Goal: Information Seeking & Learning: Learn about a topic

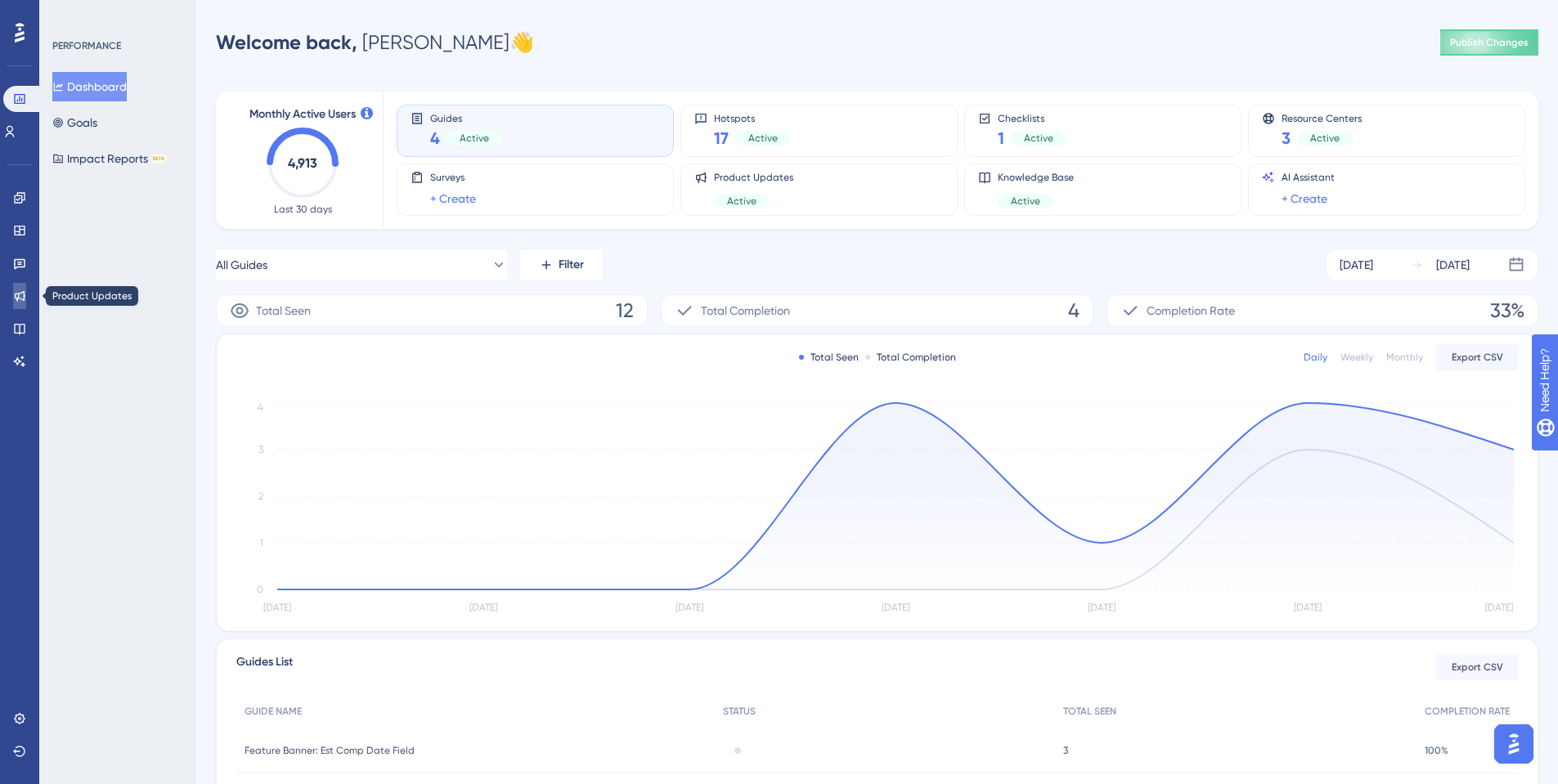
click at [13, 300] on link at bounding box center [20, 296] width 13 height 26
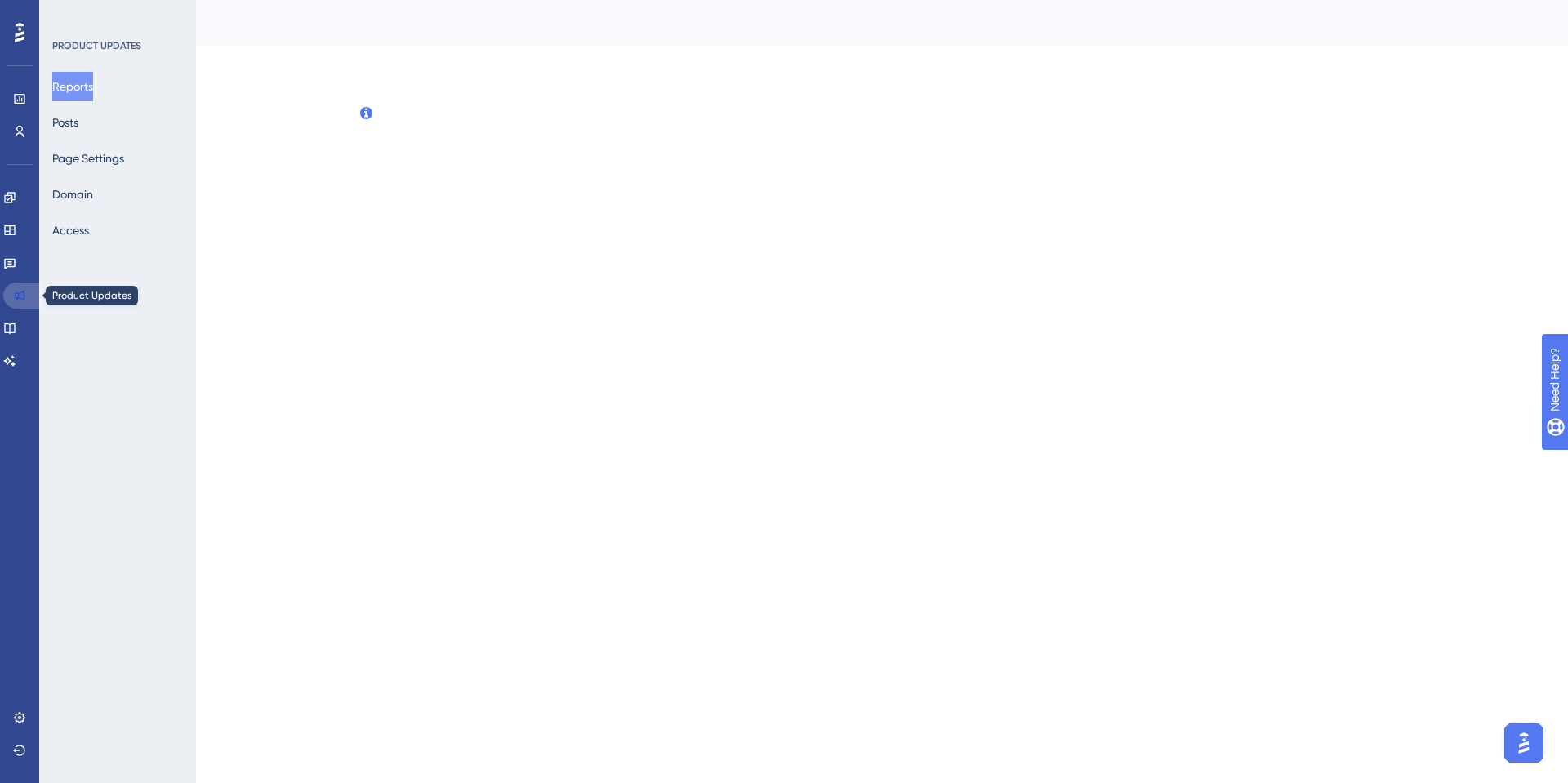
click at [10, 300] on link at bounding box center [23, 296] width 39 height 26
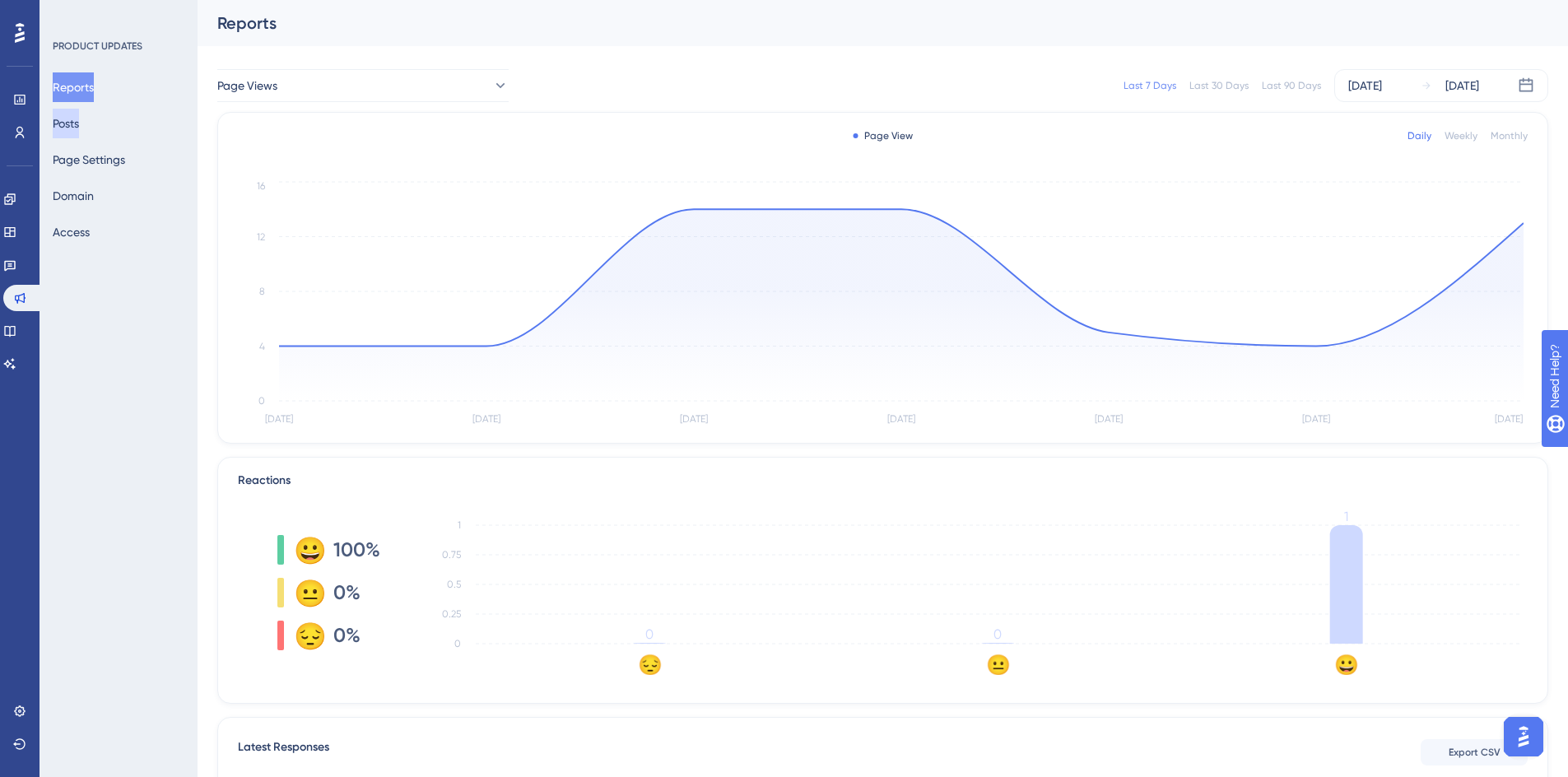
click at [79, 117] on button "Posts" at bounding box center [66, 124] width 26 height 30
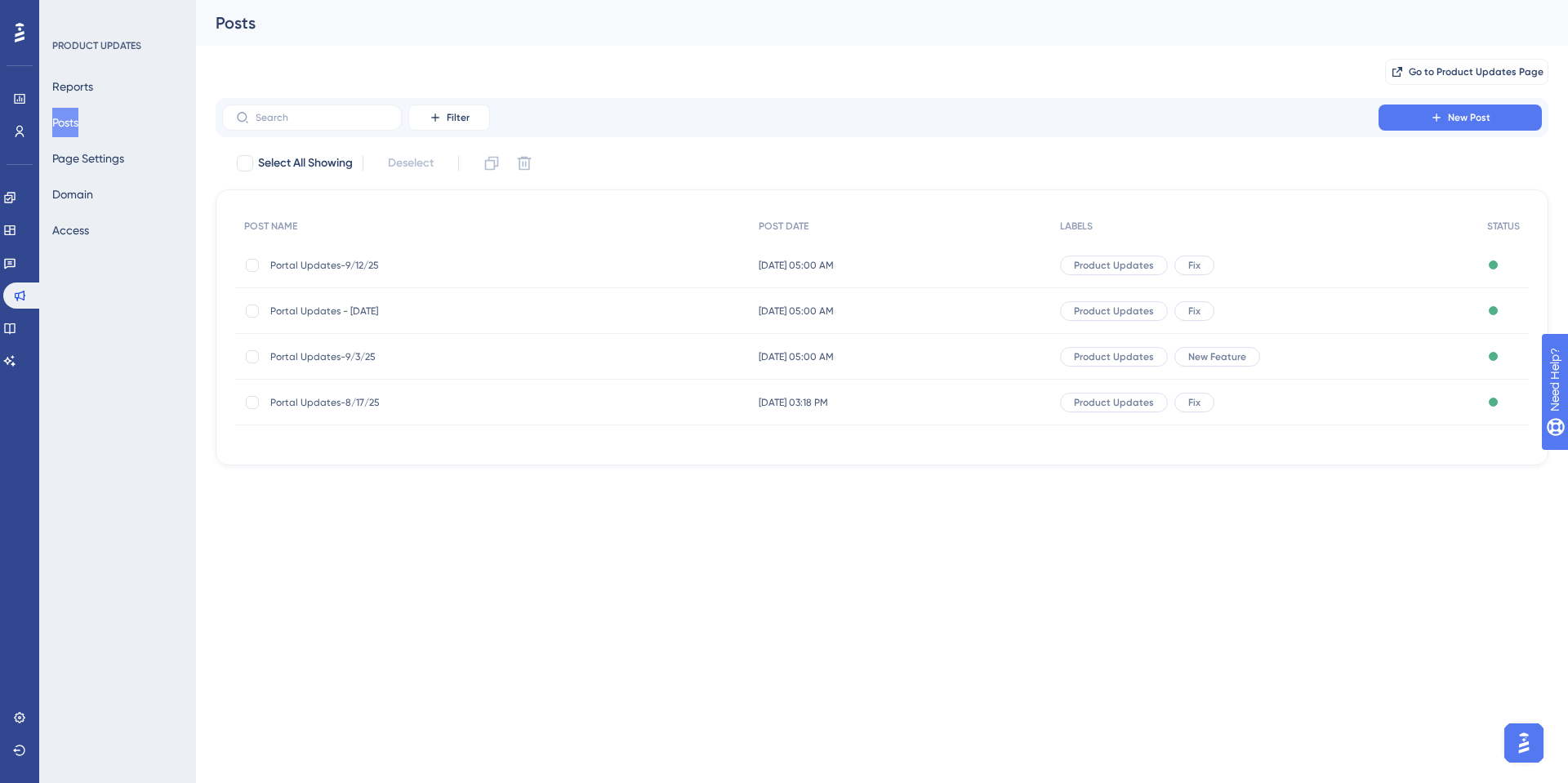
click at [298, 260] on span "Portal Updates-9/12/25" at bounding box center [400, 265] width 262 height 13
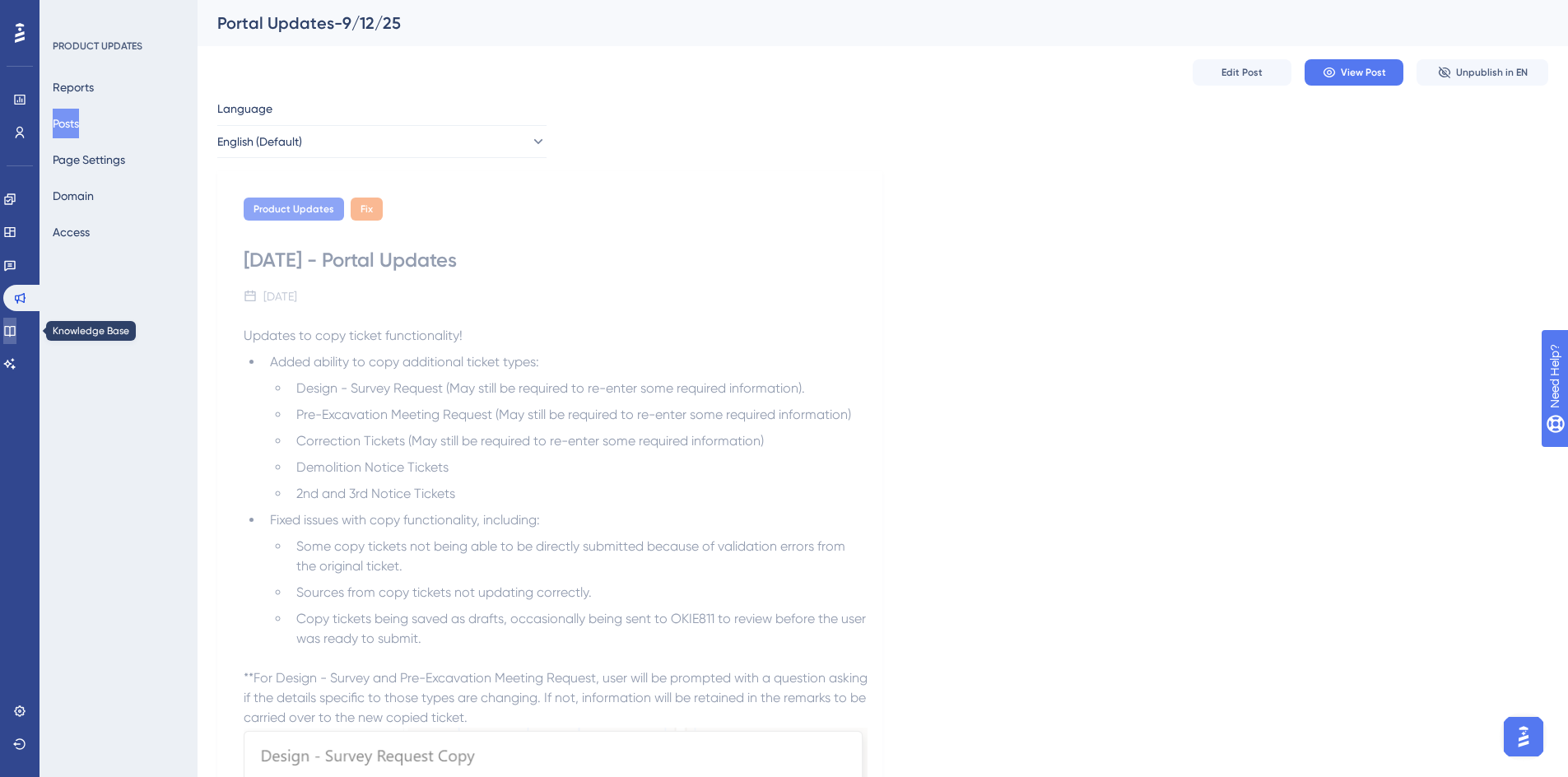
click at [17, 323] on link at bounding box center [10, 331] width 13 height 26
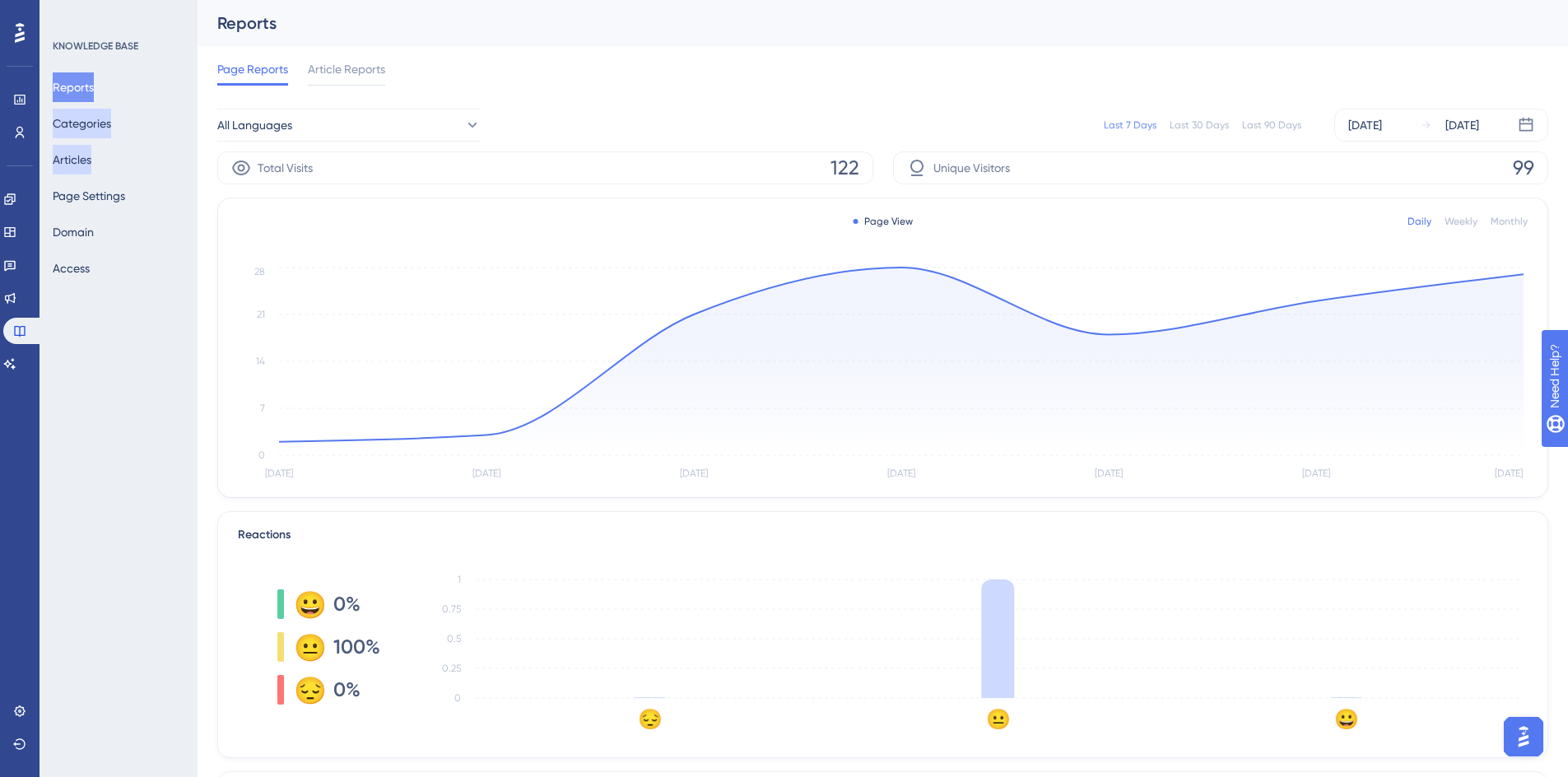
click at [88, 134] on button "Categories" at bounding box center [82, 124] width 58 height 30
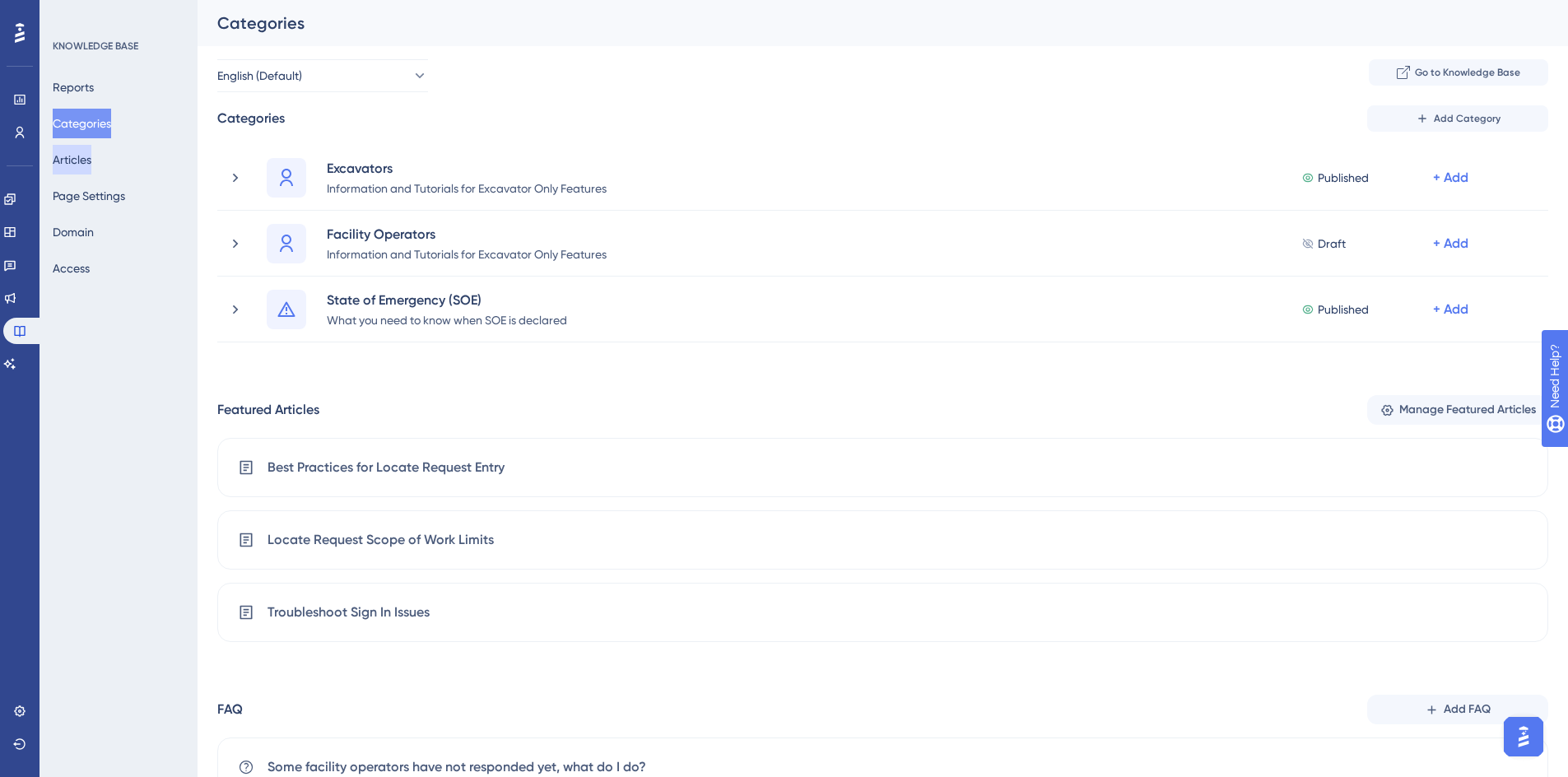
click at [86, 160] on button "Articles" at bounding box center [71, 160] width 38 height 30
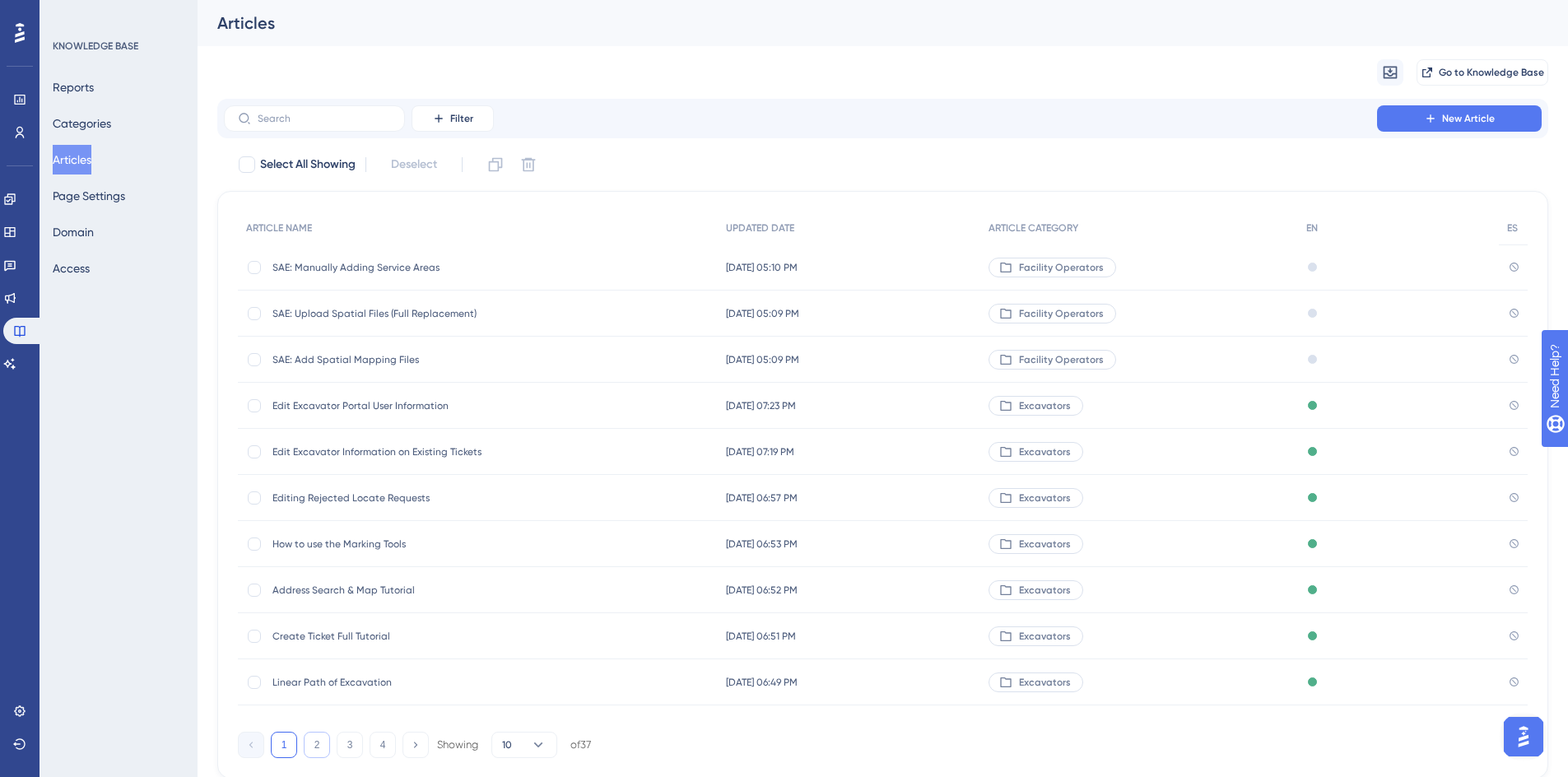
click at [316, 741] on button "2" at bounding box center [317, 745] width 26 height 26
click at [17, 203] on link at bounding box center [10, 199] width 13 height 26
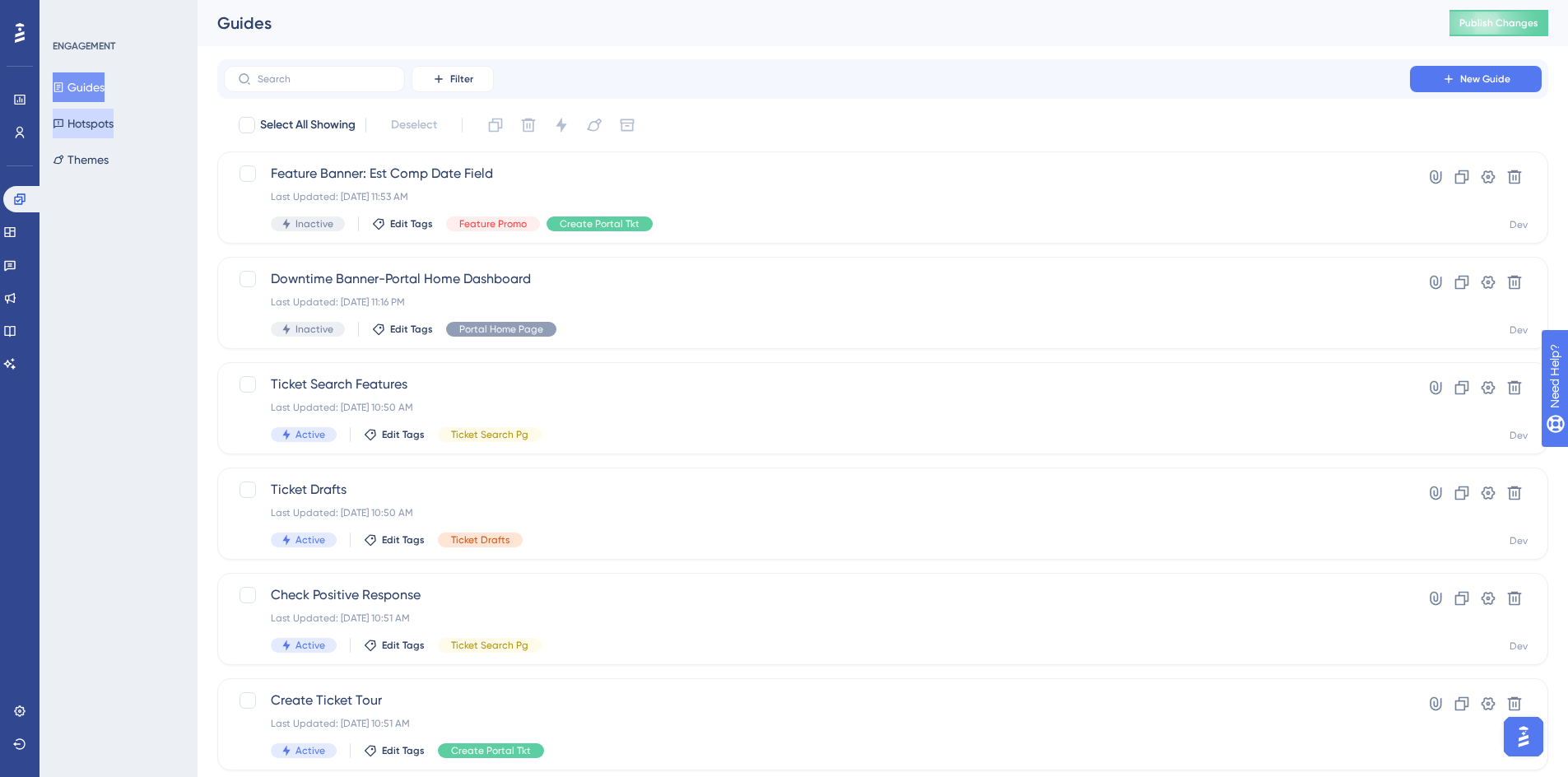
click at [110, 118] on button "Hotspots" at bounding box center [83, 124] width 61 height 30
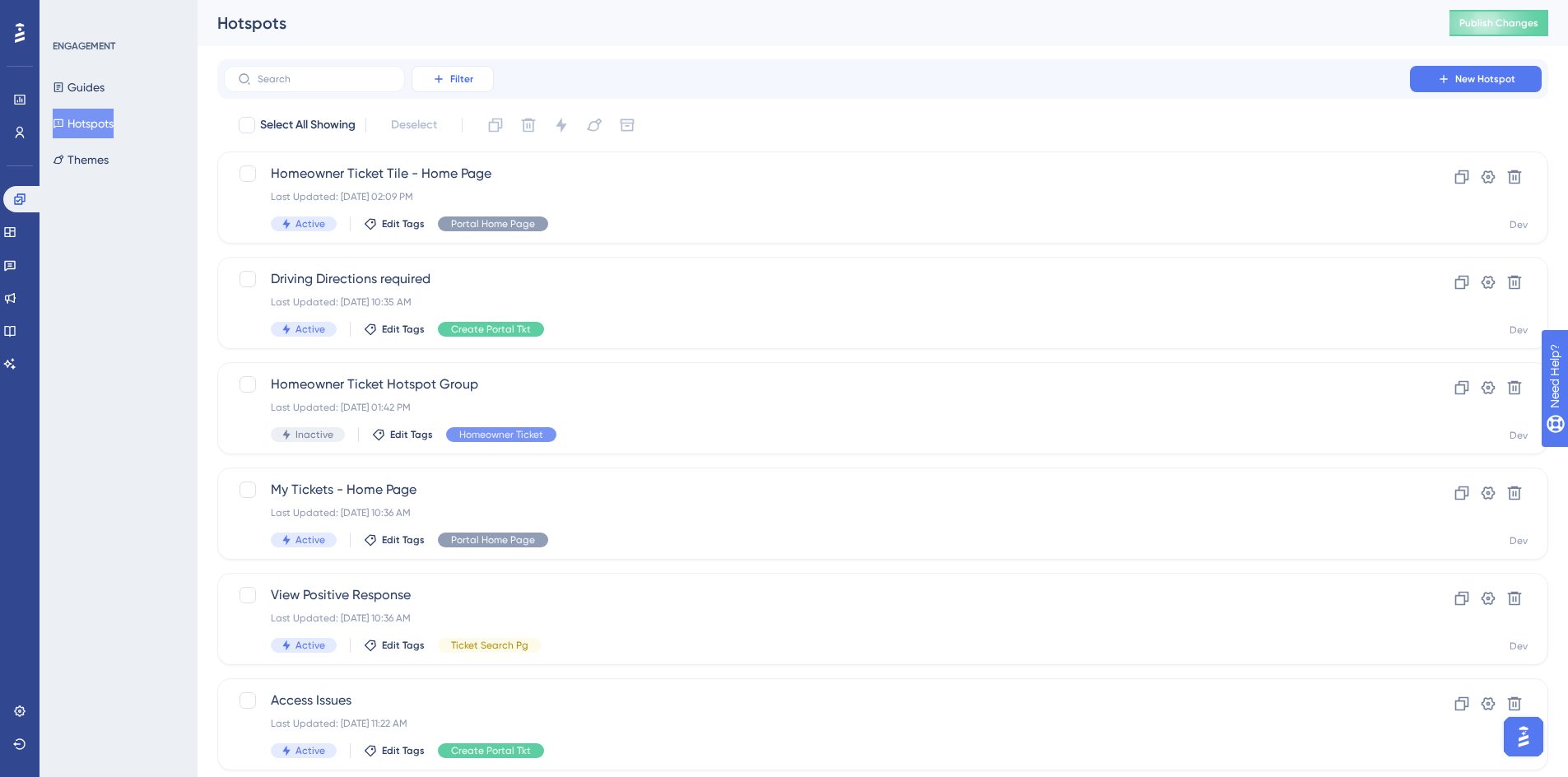
click at [429, 84] on button "Filter" at bounding box center [453, 79] width 83 height 26
click at [441, 124] on span "Tags" at bounding box center [448, 126] width 25 height 20
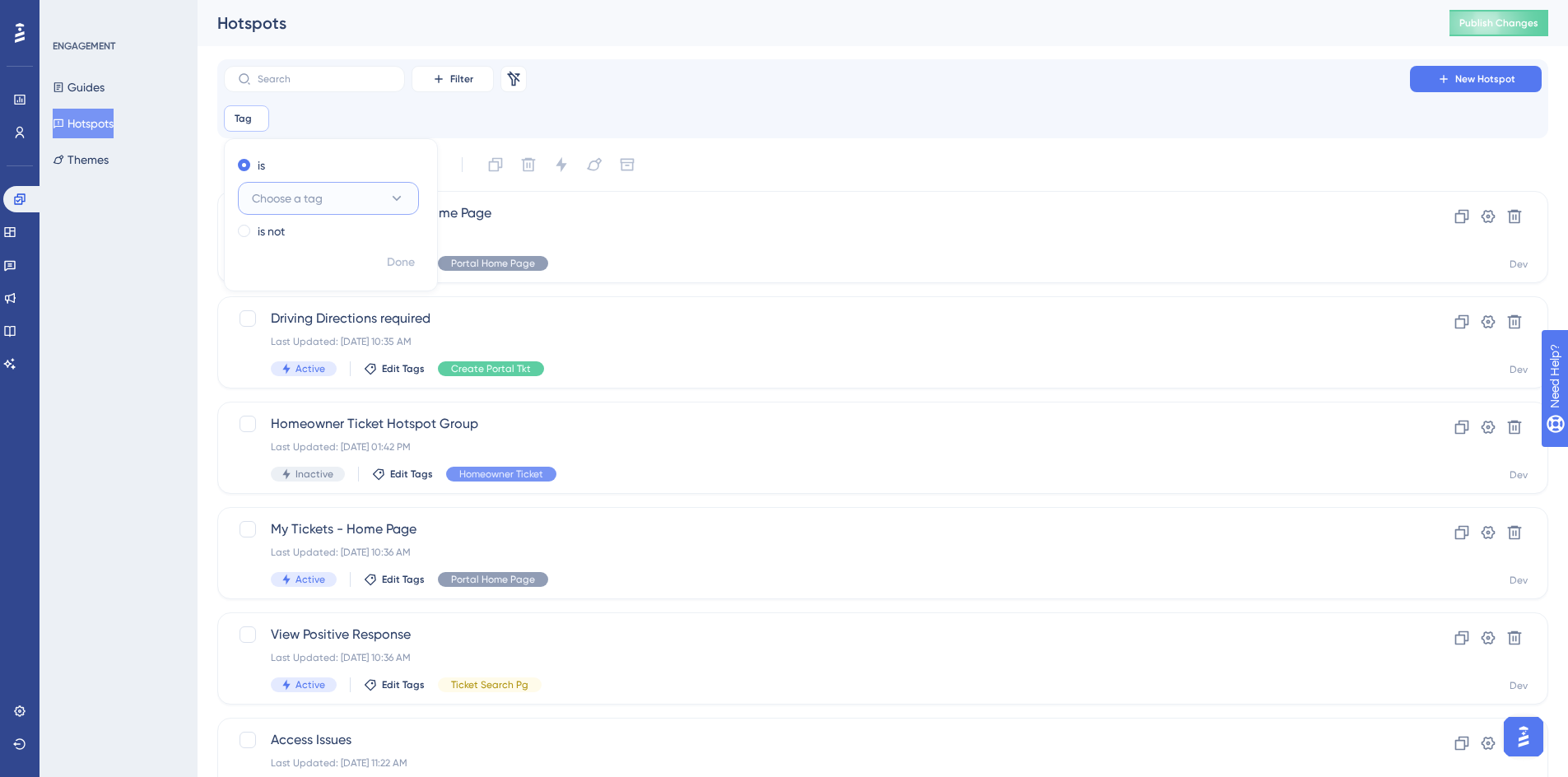
click at [291, 199] on span "Choose a tag" at bounding box center [286, 198] width 70 height 20
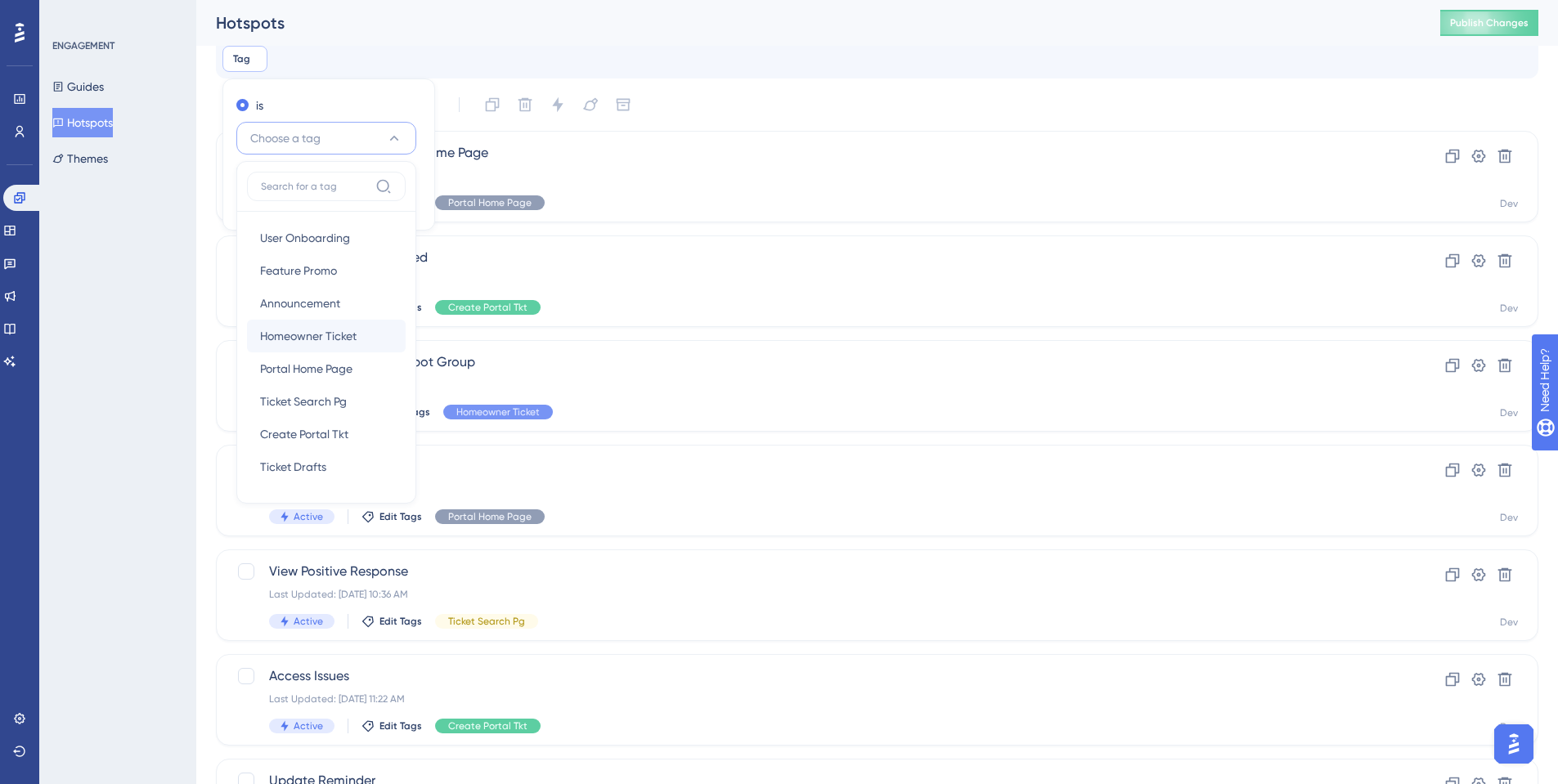
scroll to position [88, 0]
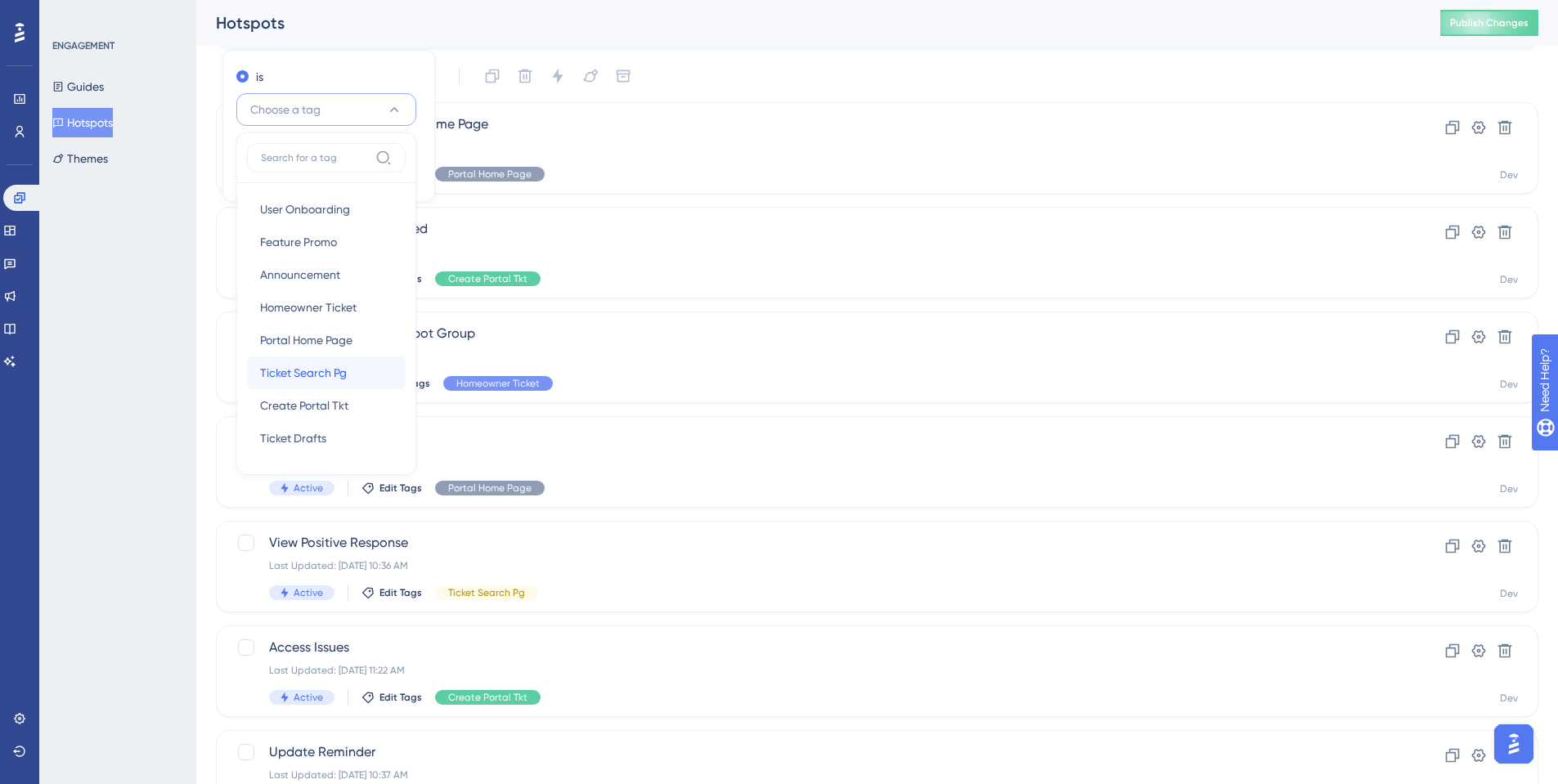
click at [308, 370] on span "Ticket Search Pg" at bounding box center [303, 373] width 87 height 20
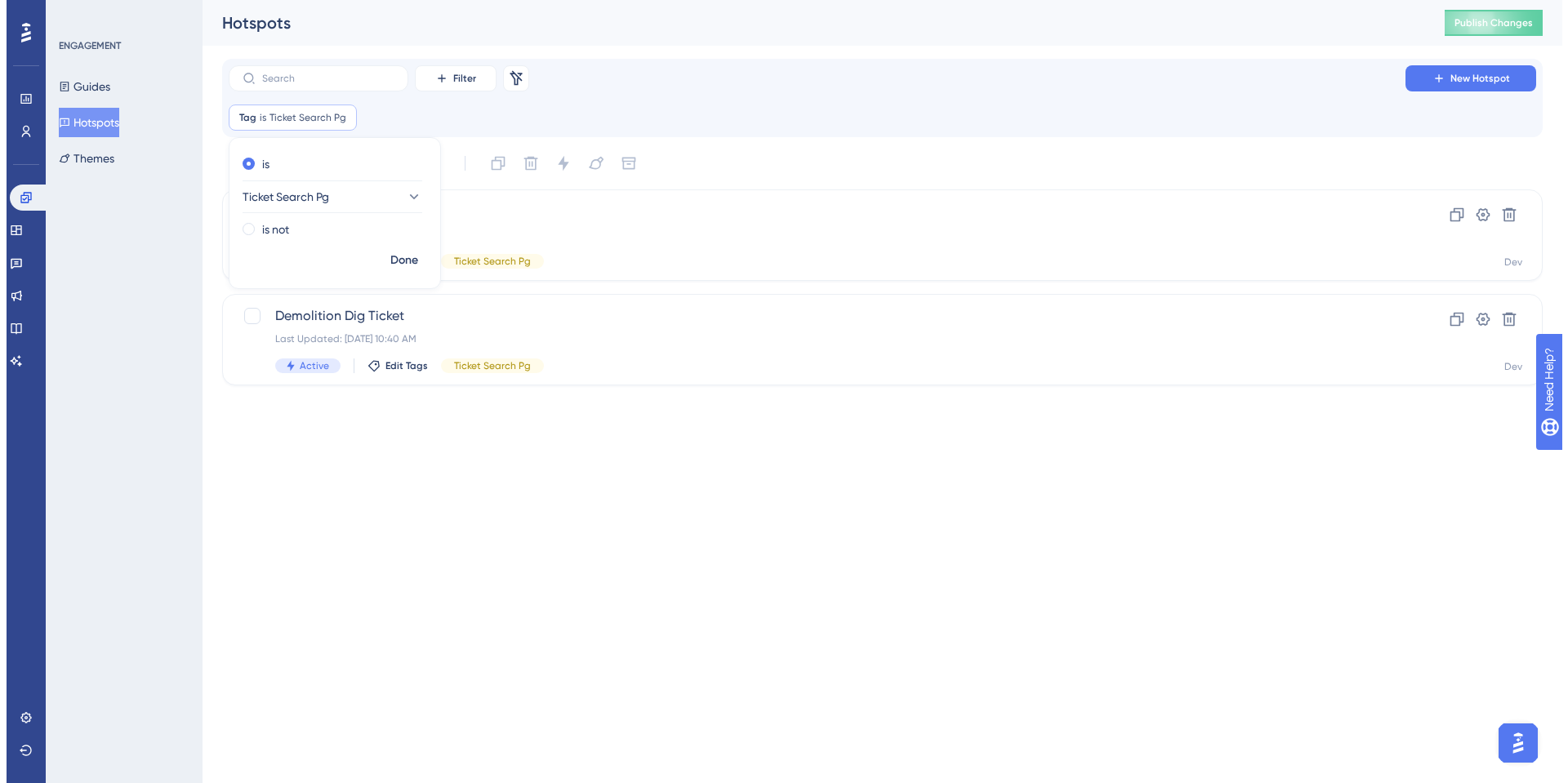
scroll to position [0, 0]
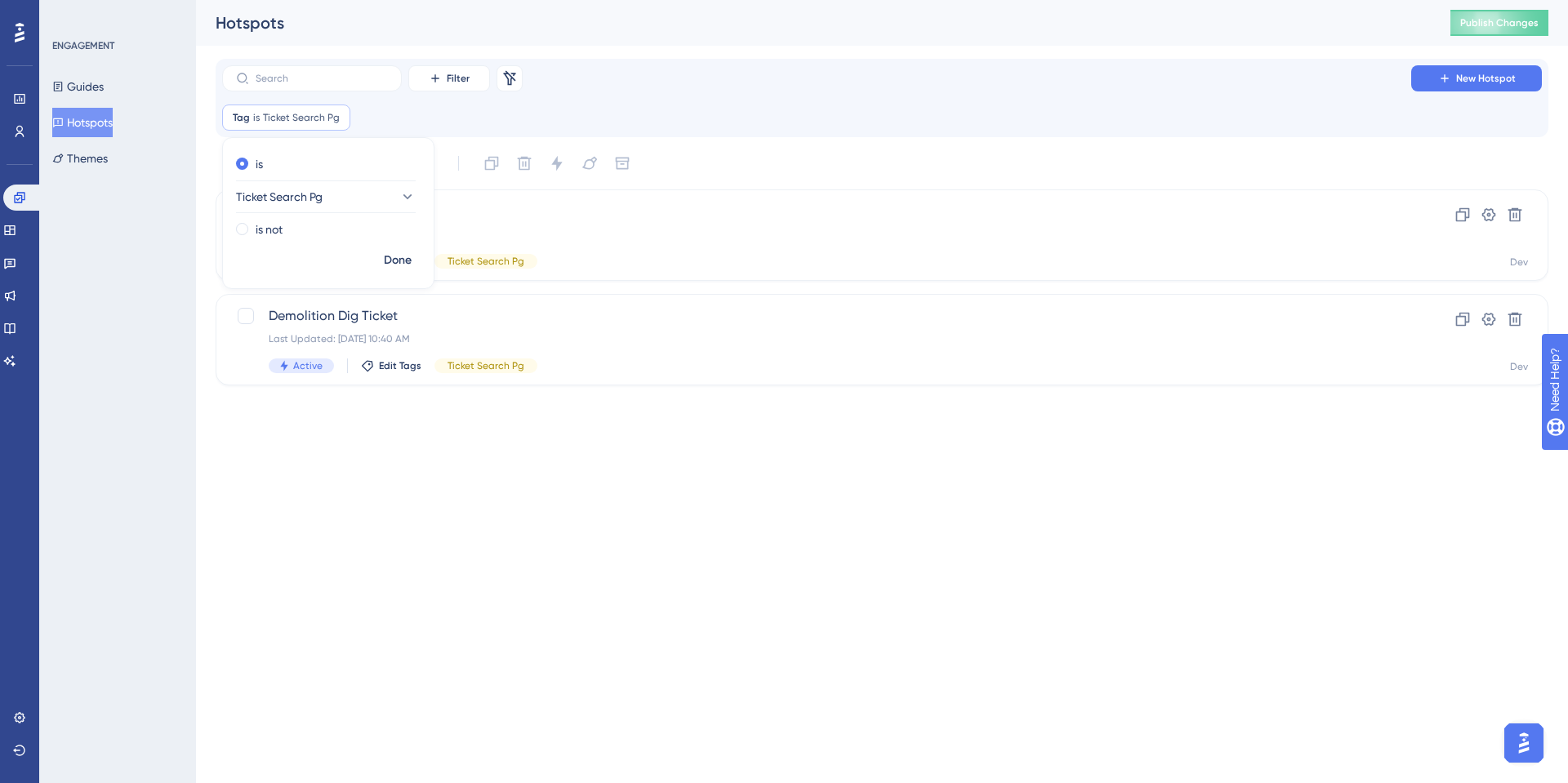
click at [375, 0] on html "Performance Users Engagement Widgets Feedback Product Updates Knowledge Base AI…" at bounding box center [784, 0] width 1568 height 0
